Goal: Task Accomplishment & Management: Manage account settings

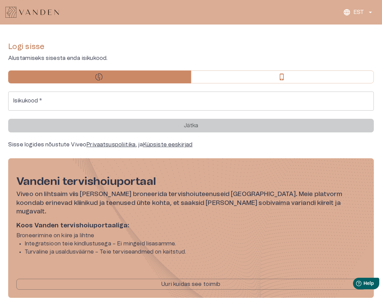
click at [280, 32] on div "EST Logi sisse Alustamiseks sisesta enda isikukood. Isikukood   * Isikukood   *…" at bounding box center [191, 83] width 382 height 167
click at [341, 84] on div "Logi sisse Alustamiseks sisesta enda isikukood. Isikukood   * Isikukood   * Jät…" at bounding box center [190, 95] width 365 height 107
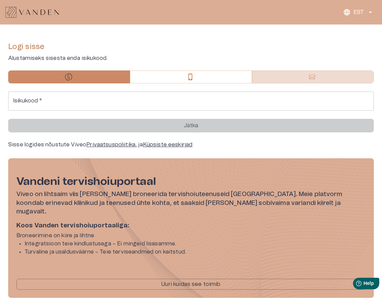
click at [338, 79] on button "button" at bounding box center [313, 77] width 122 height 13
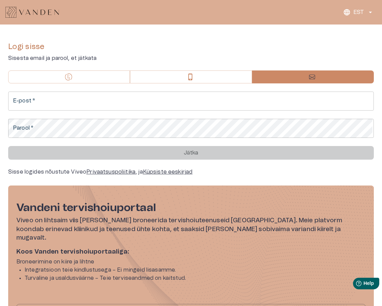
click at [235, 102] on input "E-post   *" at bounding box center [190, 101] width 365 height 19
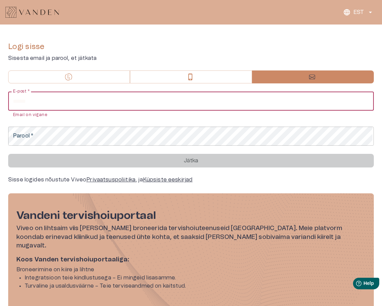
paste input "**********"
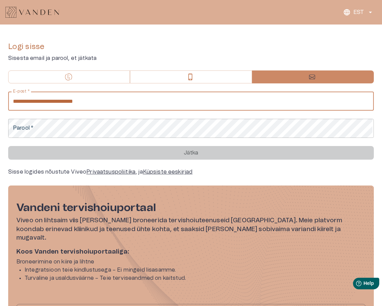
type input "**********"
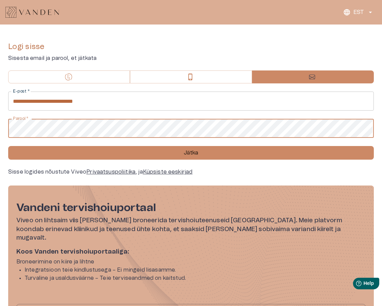
click at [8, 146] on button "Jätka" at bounding box center [190, 153] width 365 height 14
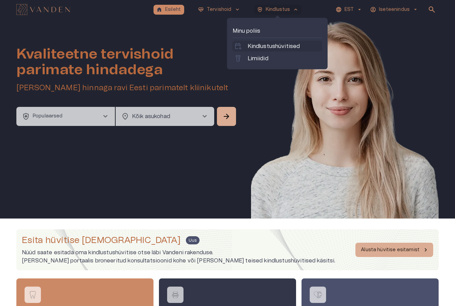
click at [281, 46] on p "Kindlustushüvitised" at bounding box center [274, 46] width 53 height 8
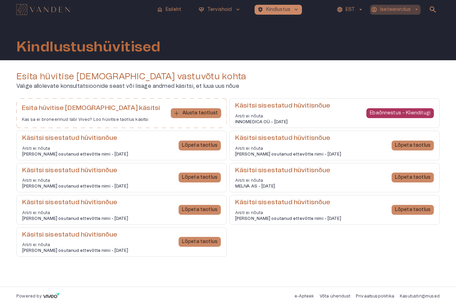
click at [381, 13] on p "Iseteenindus" at bounding box center [395, 9] width 31 height 7
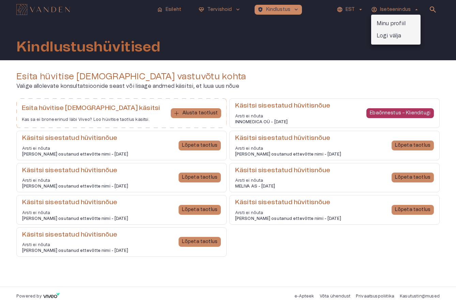
click at [381, 22] on p "Minu profiil" at bounding box center [391, 23] width 29 height 8
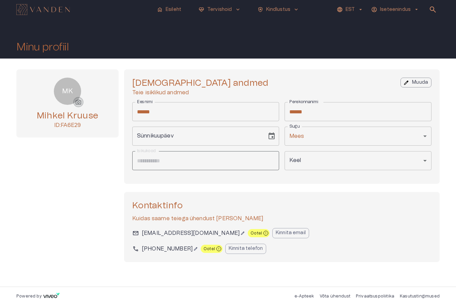
click at [81, 102] on span "photo_camera" at bounding box center [78, 102] width 7 height 7
click at [0, 0] on input "photo_camera" at bounding box center [0, 0] width 0 height 0
